Goal: Task Accomplishment & Management: Use online tool/utility

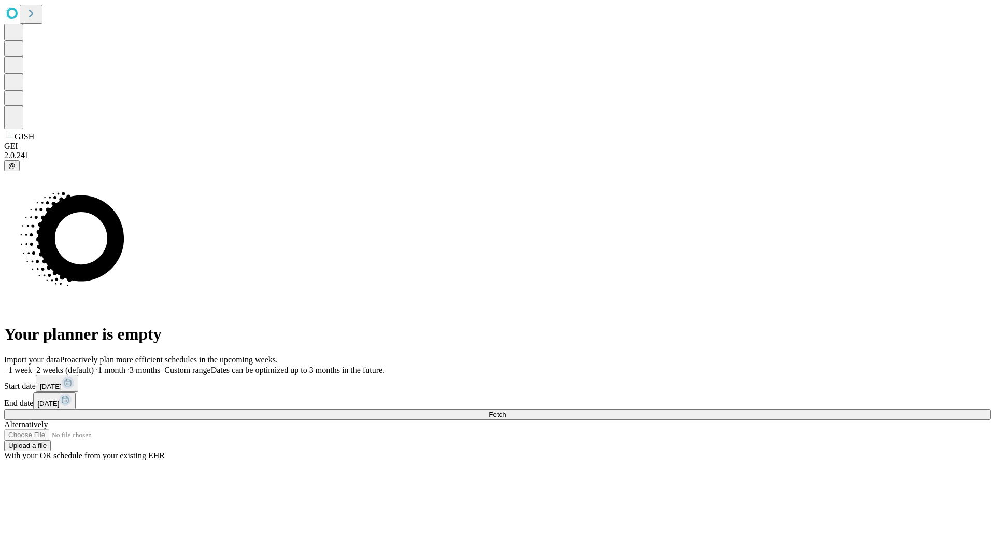
click at [506, 410] on span "Fetch" at bounding box center [497, 414] width 17 height 8
